Goal: Task Accomplishment & Management: Use online tool/utility

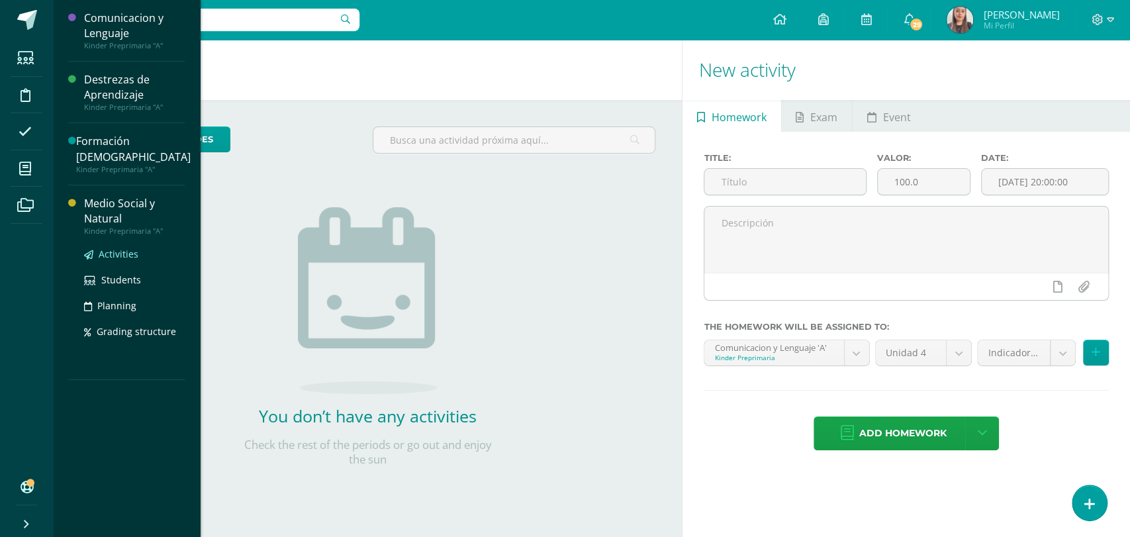
click at [123, 248] on span "Activities" at bounding box center [119, 254] width 40 height 13
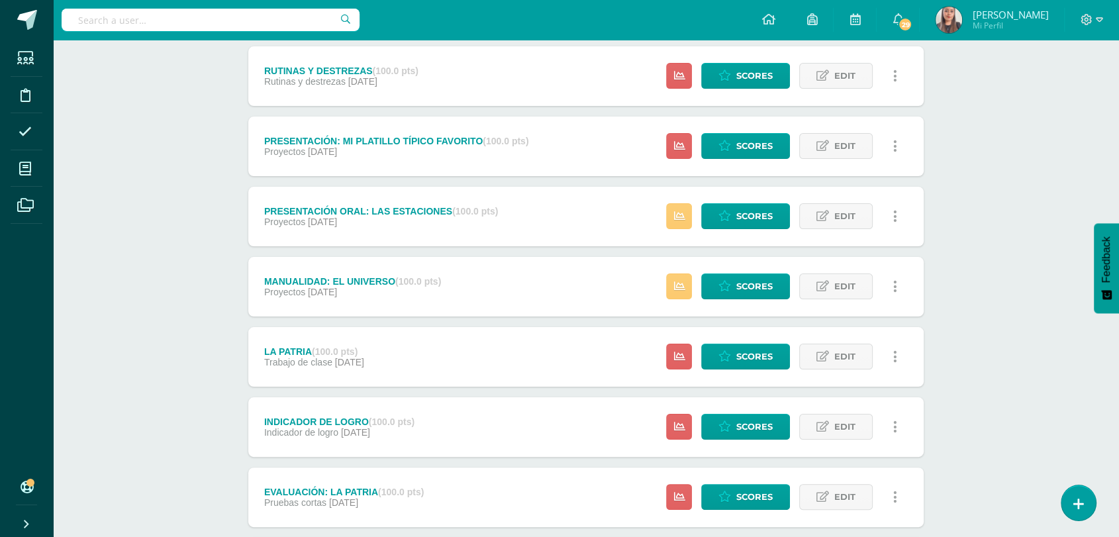
scroll to position [175, 0]
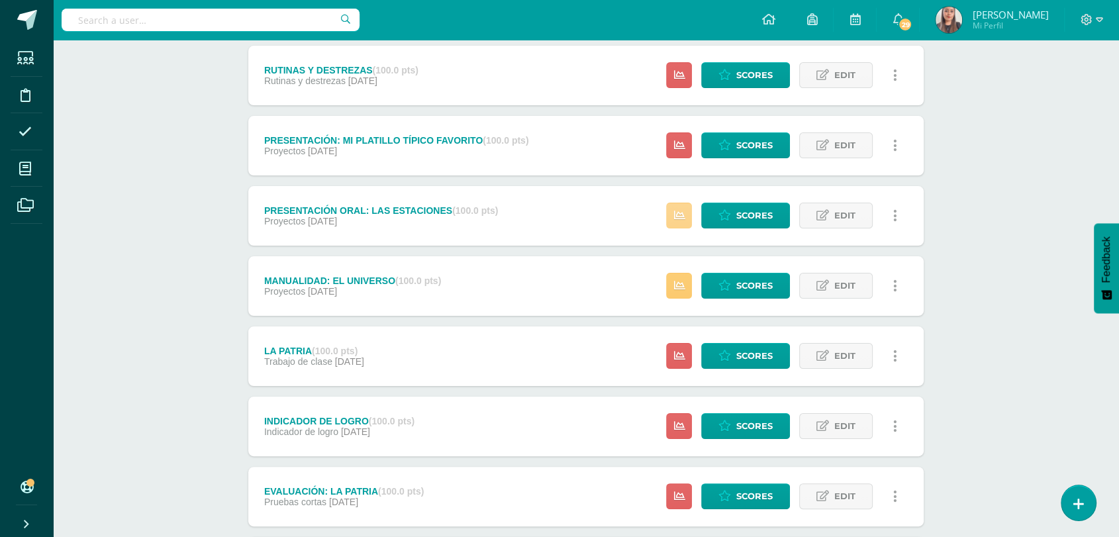
click at [676, 215] on icon at bounding box center [678, 215] width 11 height 11
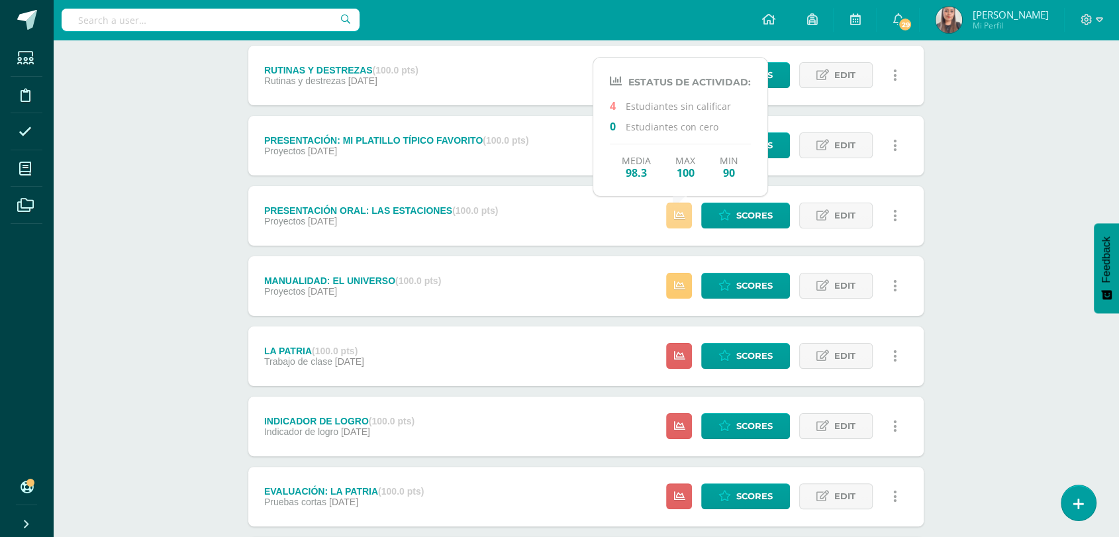
click at [676, 215] on icon at bounding box center [678, 215] width 11 height 11
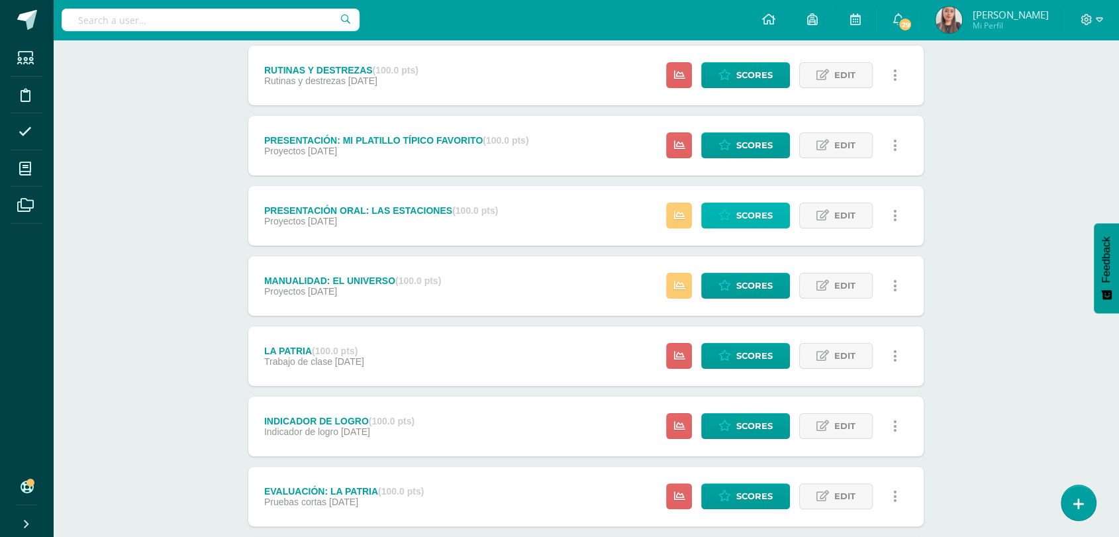
click at [761, 215] on span "Scores" at bounding box center [754, 215] width 36 height 24
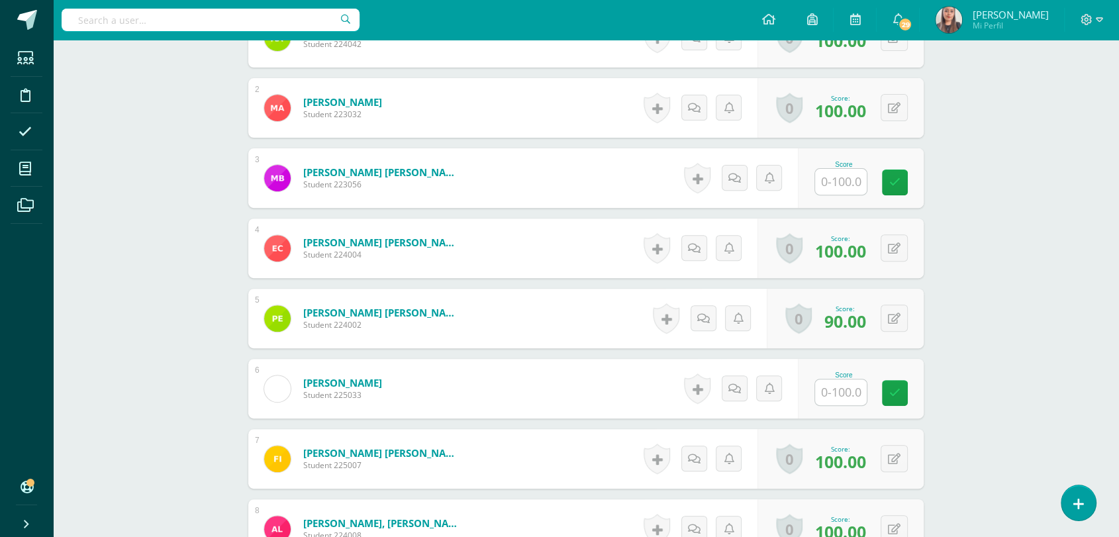
scroll to position [468, 0]
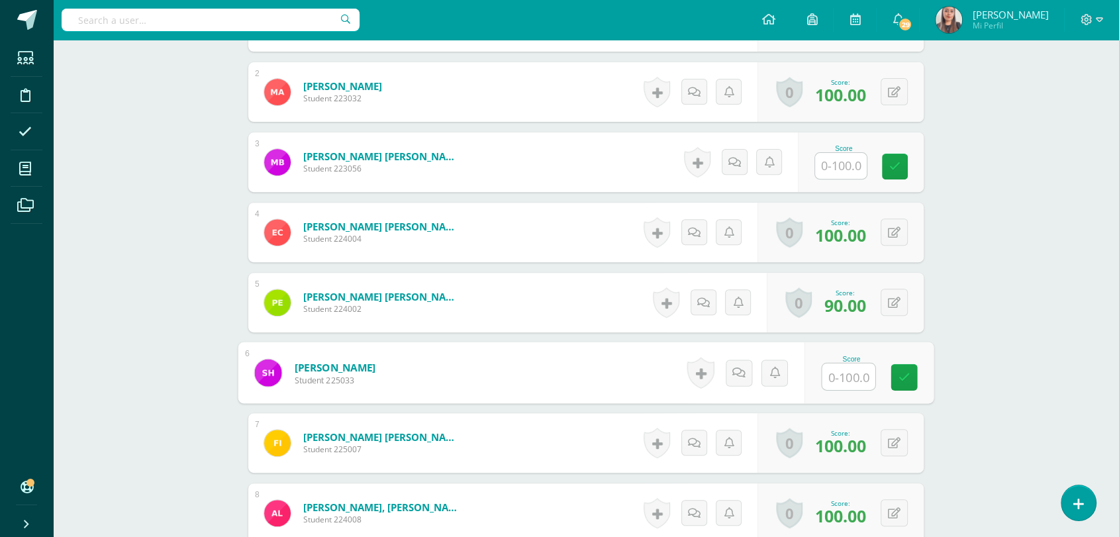
click at [847, 380] on input "text" at bounding box center [848, 376] width 53 height 26
type input "50"
click at [911, 372] on link at bounding box center [904, 377] width 26 height 26
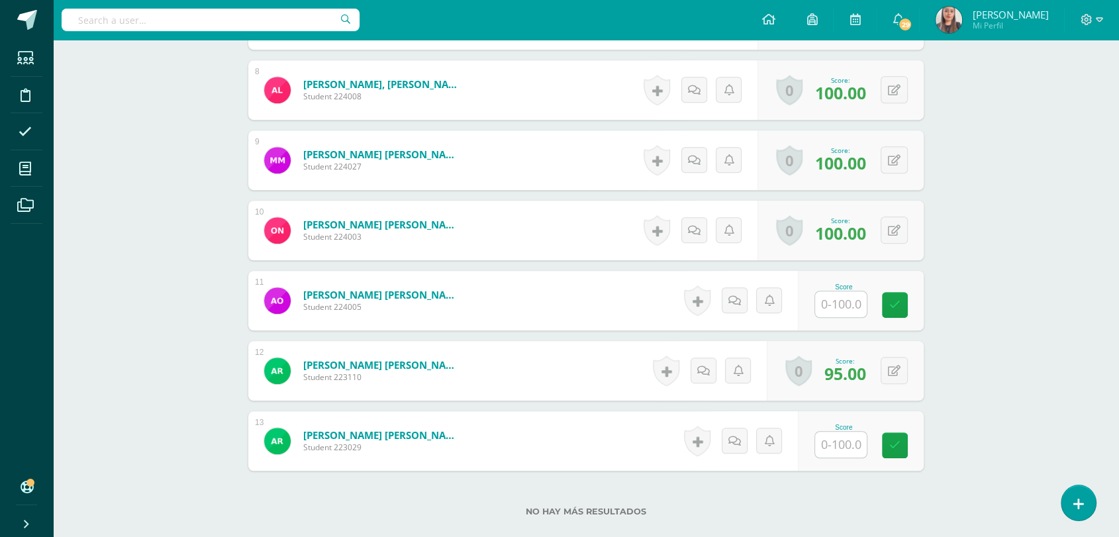
scroll to position [907, 0]
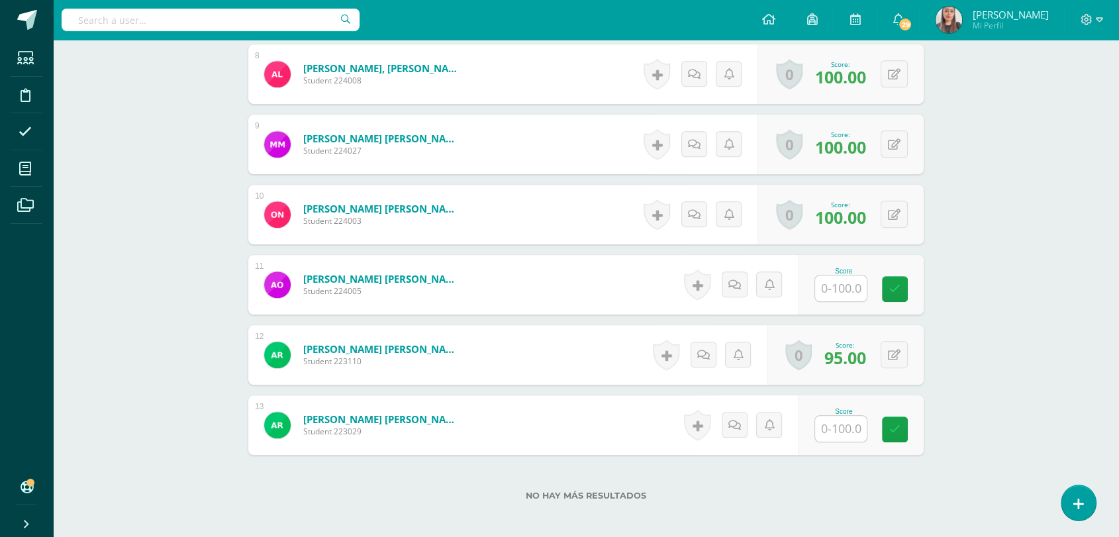
click at [837, 285] on input "text" at bounding box center [841, 288] width 52 height 26
type input "50"
click at [911, 288] on link at bounding box center [904, 289] width 26 height 26
click at [839, 430] on input "text" at bounding box center [848, 429] width 53 height 26
type input "50"
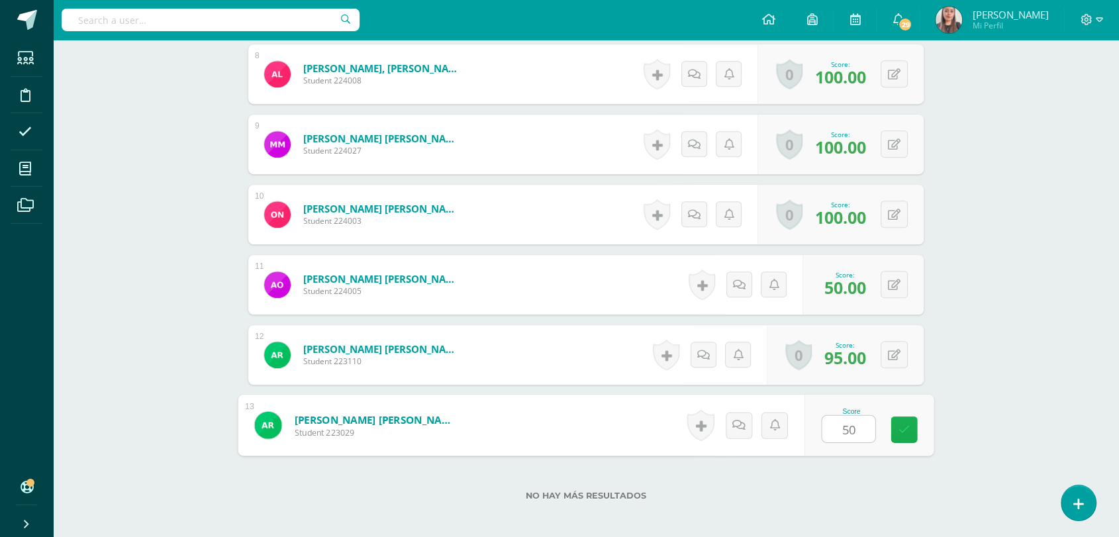
click at [895, 436] on link at bounding box center [904, 429] width 26 height 26
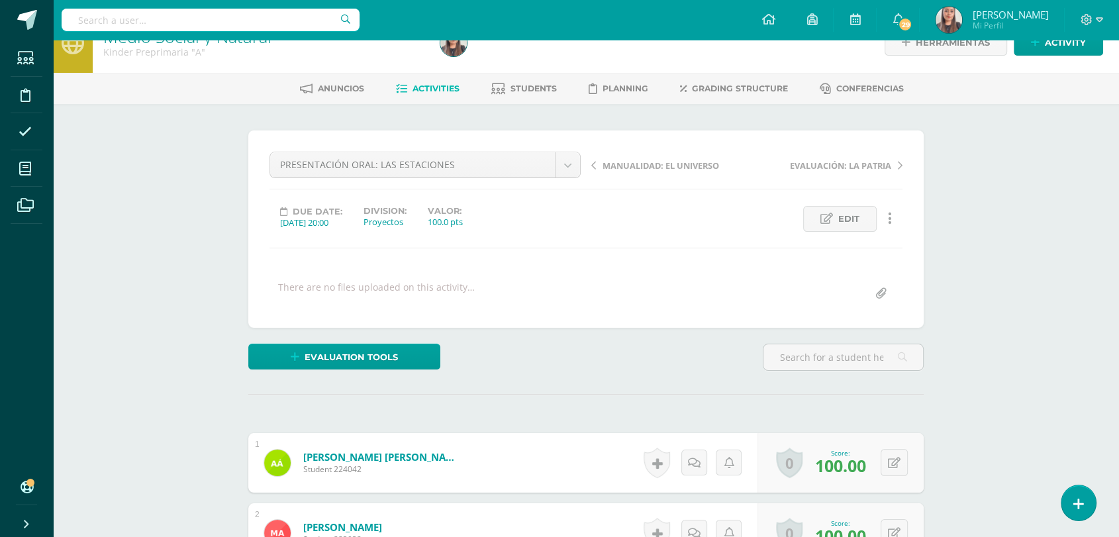
scroll to position [0, 0]
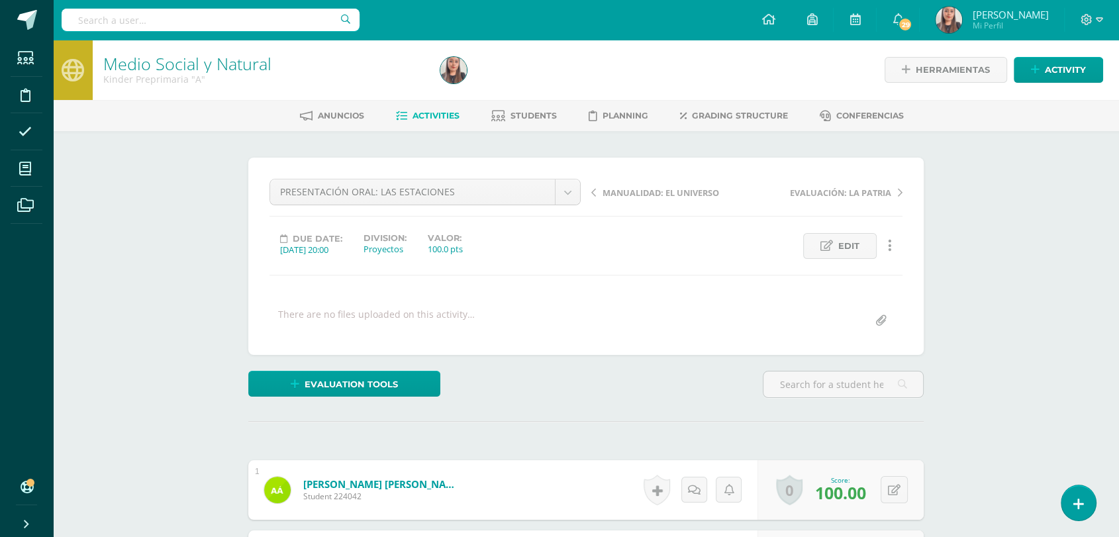
click at [424, 124] on link "Activities" at bounding box center [428, 115] width 64 height 21
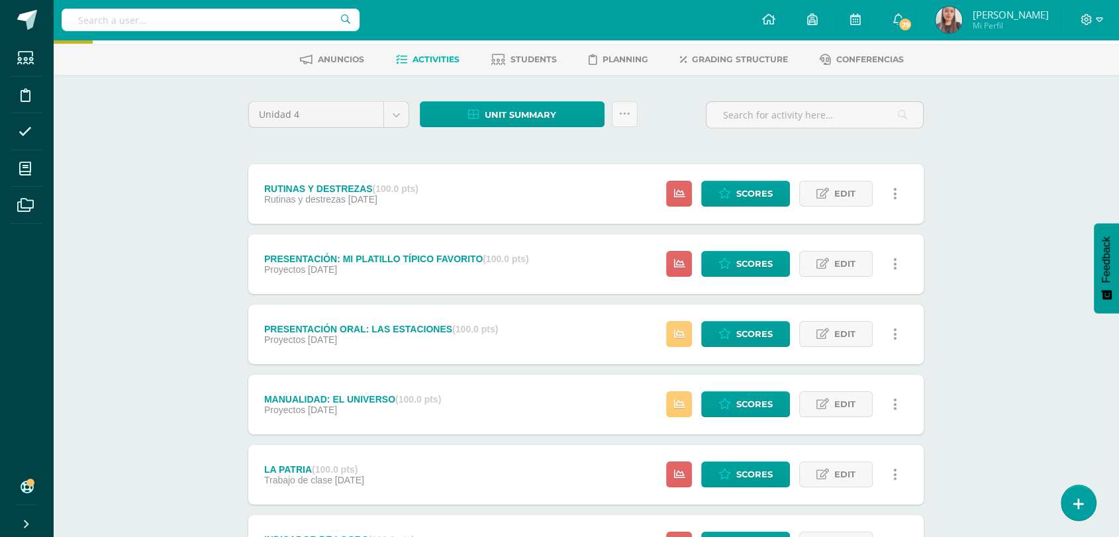
scroll to position [52, 0]
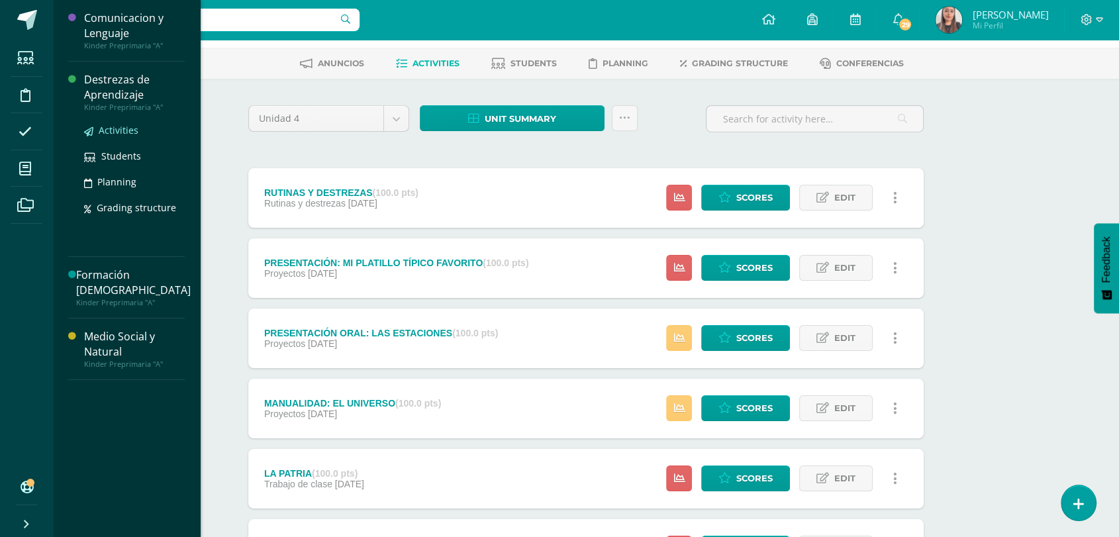
click at [110, 127] on span "Activities" at bounding box center [119, 130] width 40 height 13
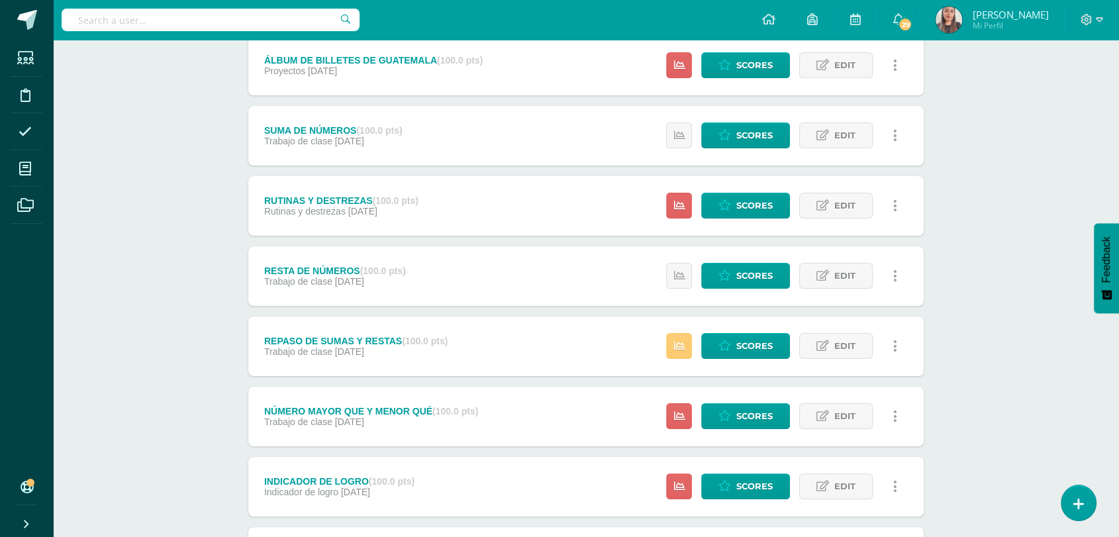
scroll to position [187, 0]
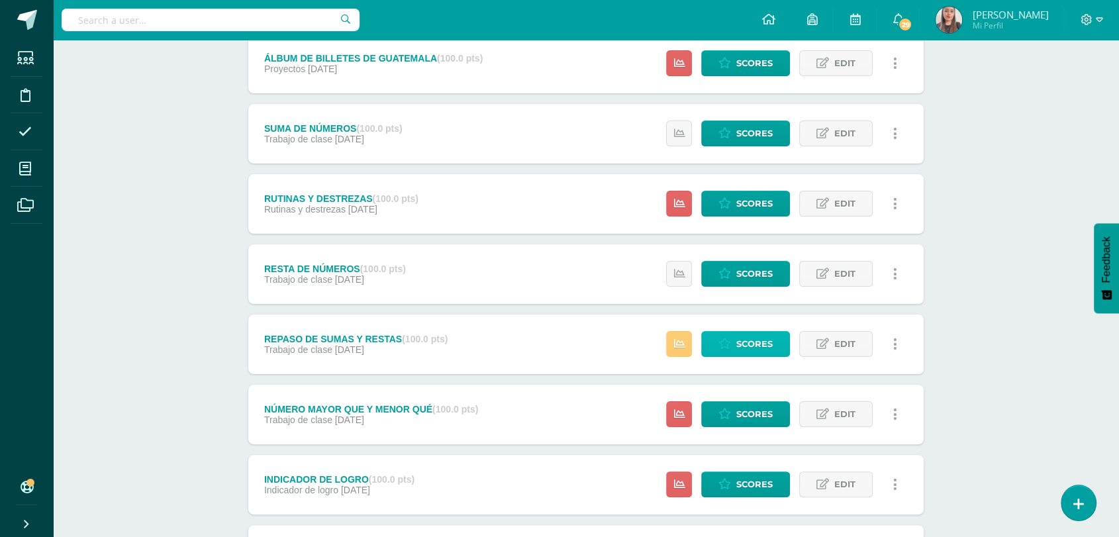
click at [747, 342] on span "Scores" at bounding box center [754, 344] width 36 height 24
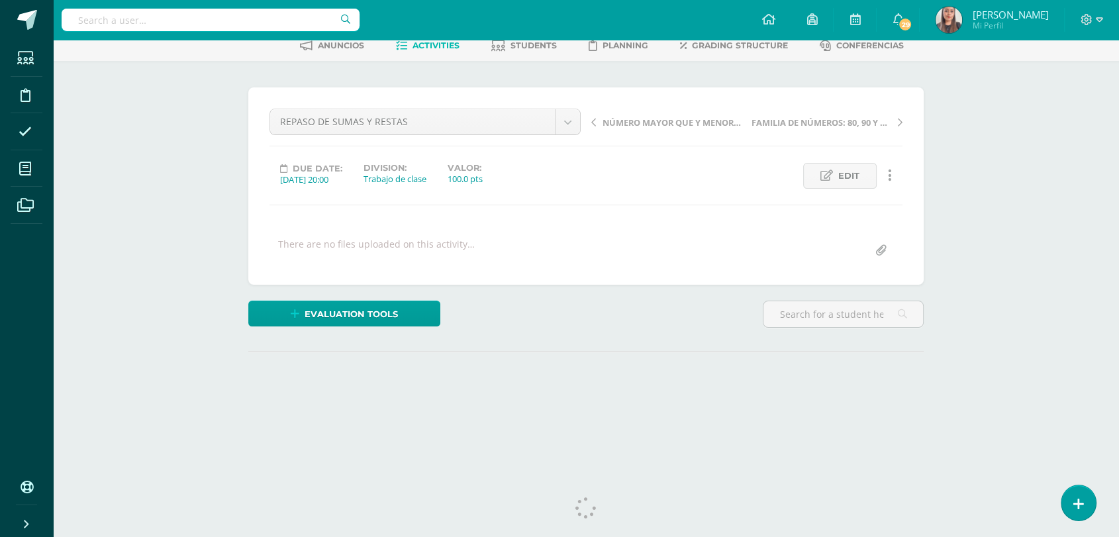
scroll to position [91, 0]
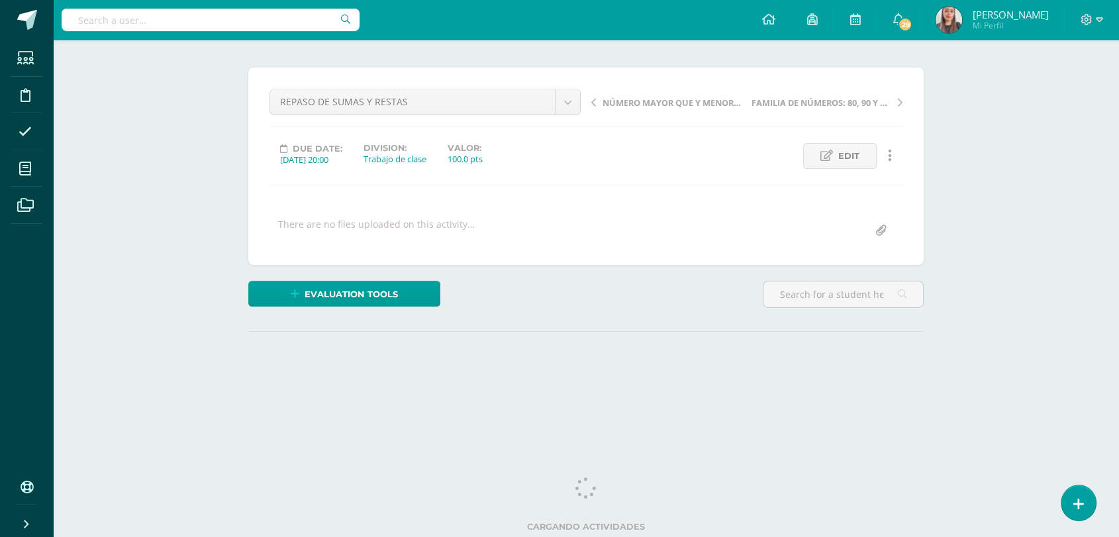
drag, startPoint x: 1122, startPoint y: 99, endPoint x: 1129, endPoint y: 206, distance: 107.4
click at [1119, 206] on html "Students Discipline Attendance My courses Archivos Soporte Help Reportar un pro…" at bounding box center [559, 172] width 1119 height 524
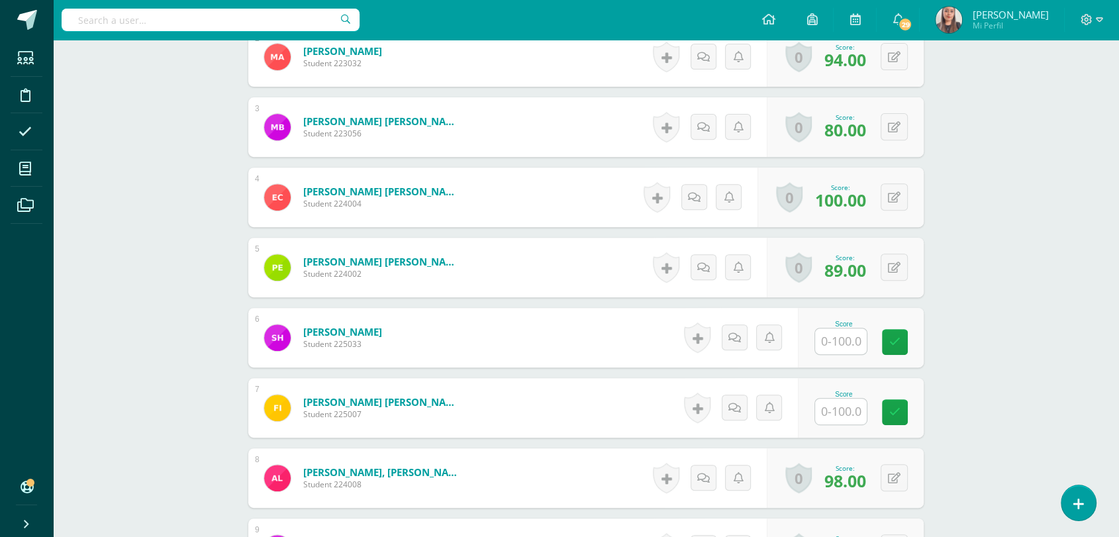
scroll to position [504, 0]
click at [842, 336] on input "text" at bounding box center [848, 341] width 53 height 26
type input "100"
click at [844, 414] on input "text" at bounding box center [848, 411] width 53 height 26
type input "100"
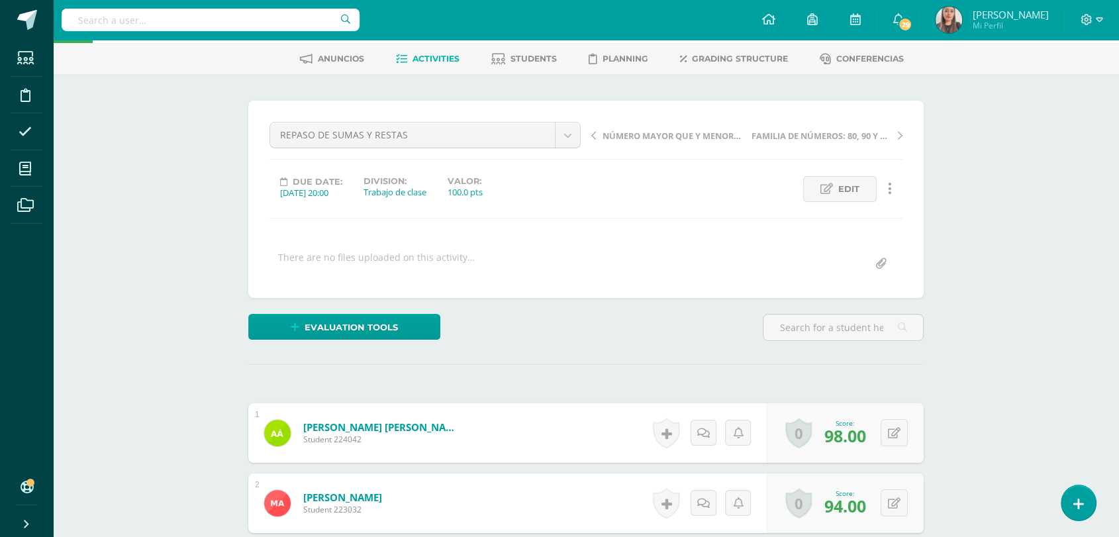
scroll to position [0, 0]
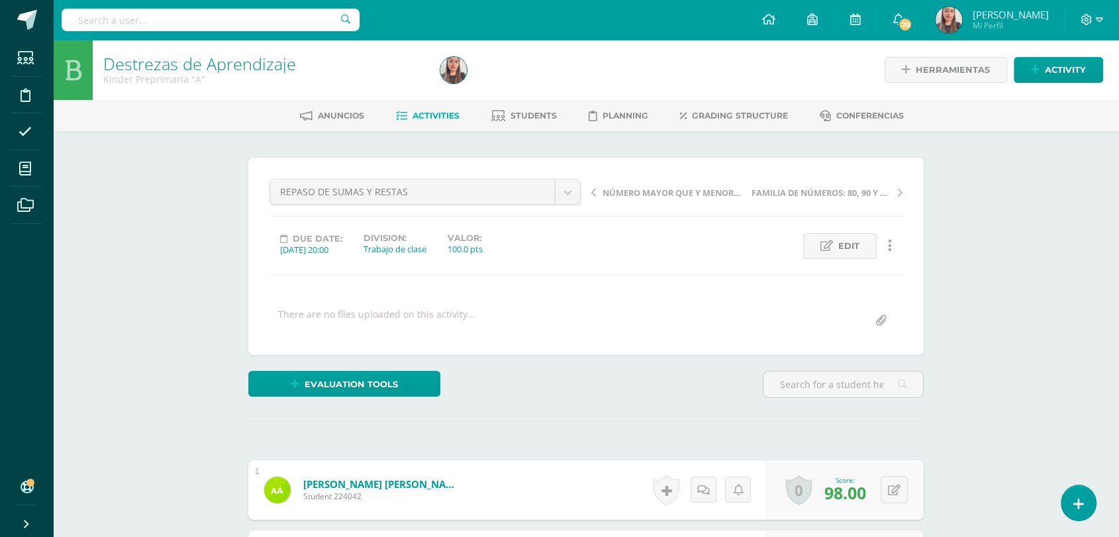
click at [440, 113] on span "Activities" at bounding box center [435, 116] width 47 height 10
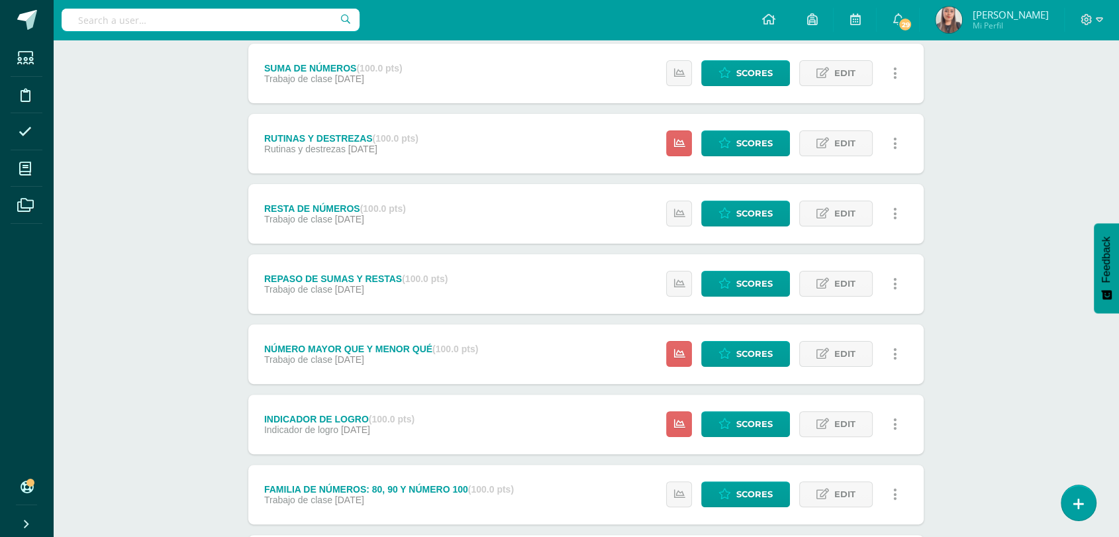
scroll to position [604, 0]
